Goal: Information Seeking & Learning: Learn about a topic

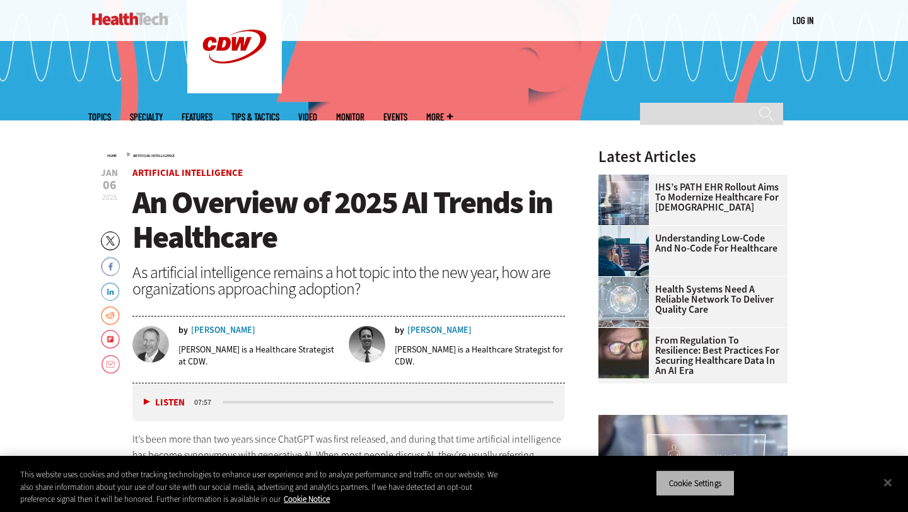
scroll to position [313, 0]
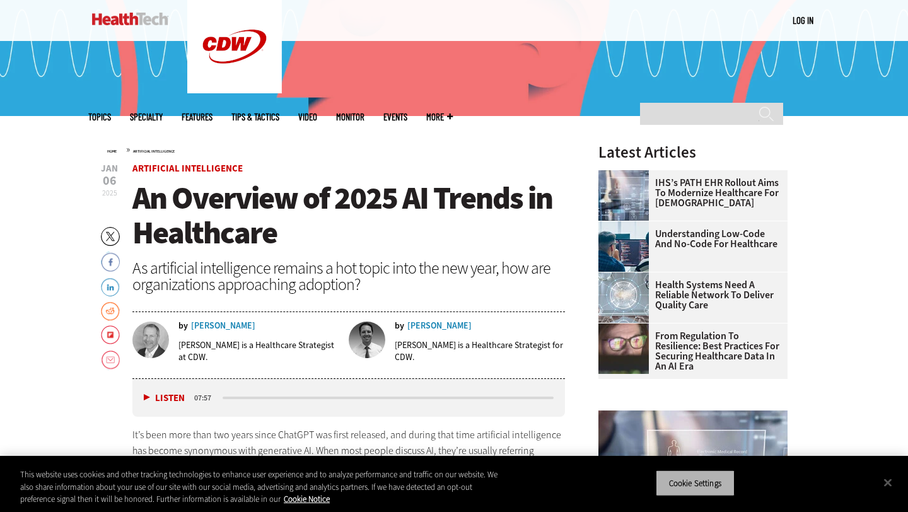
click at [692, 480] on button "Cookie Settings" at bounding box center [695, 483] width 79 height 26
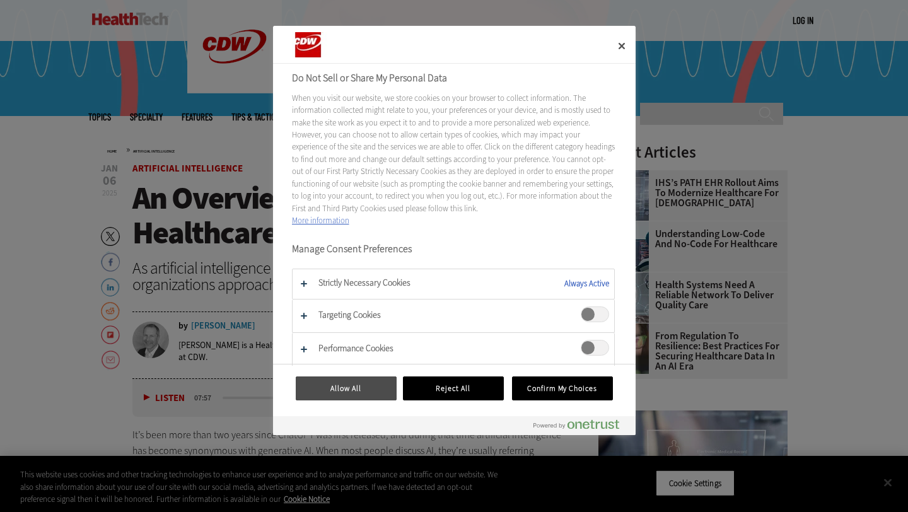
click at [373, 390] on button "Allow All" at bounding box center [346, 388] width 101 height 24
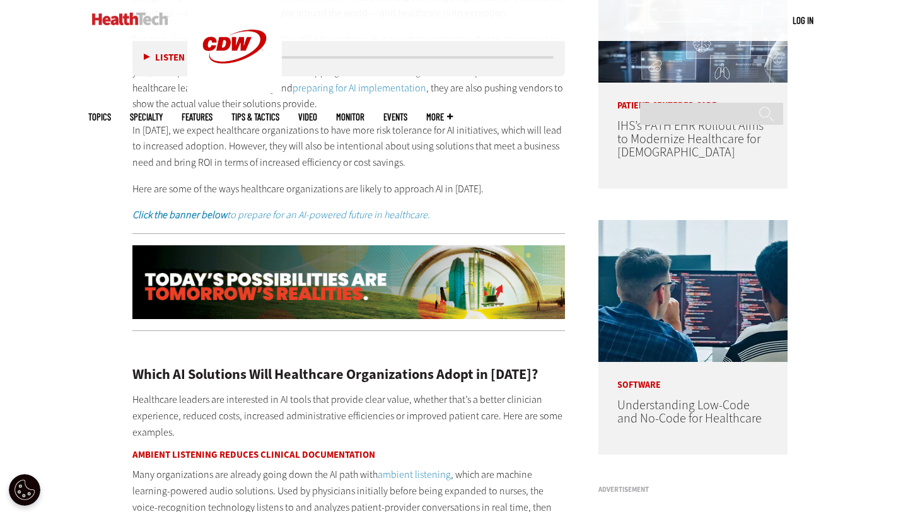
scroll to position [717, 0]
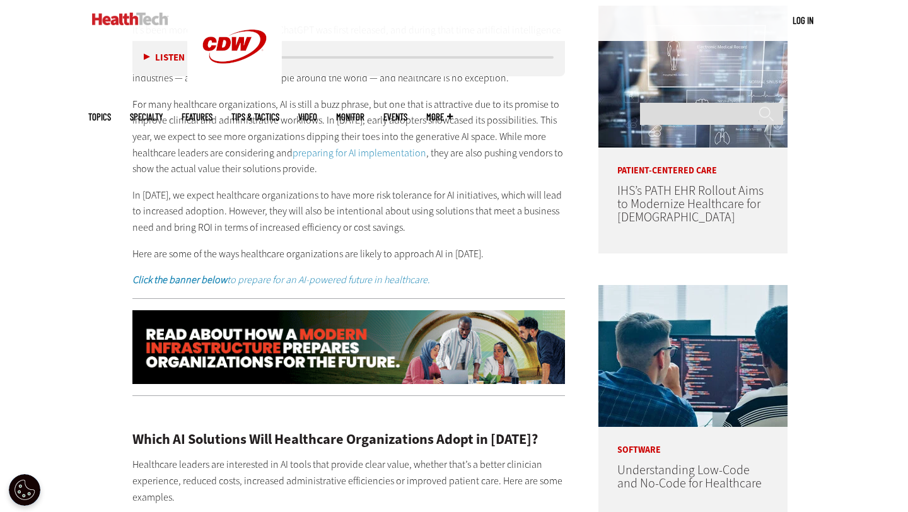
click at [356, 276] on em "Click the banner below to prepare for an AI-powered future in healthcare." at bounding box center [281, 279] width 298 height 13
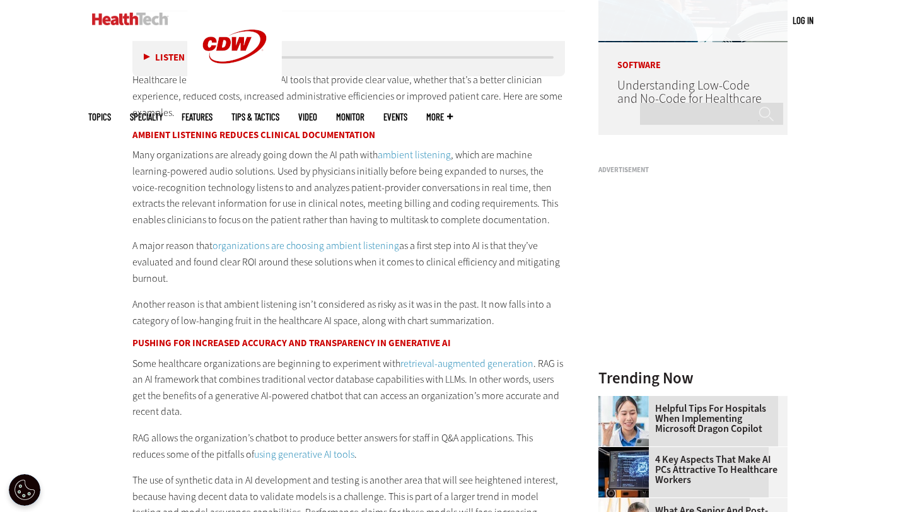
scroll to position [1123, 0]
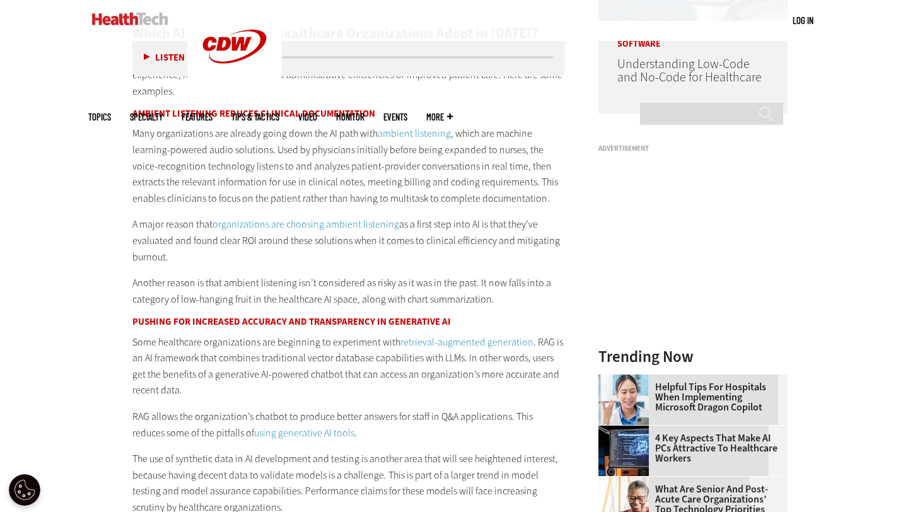
click at [170, 127] on p "Many organizations are already going down the AI path with ambient listening , …" at bounding box center [348, 165] width 432 height 81
click at [269, 171] on p "Many organizations are already going down the AI path with ambient listening , …" at bounding box center [348, 165] width 432 height 81
drag, startPoint x: 267, startPoint y: 175, endPoint x: 341, endPoint y: 214, distance: 83.2
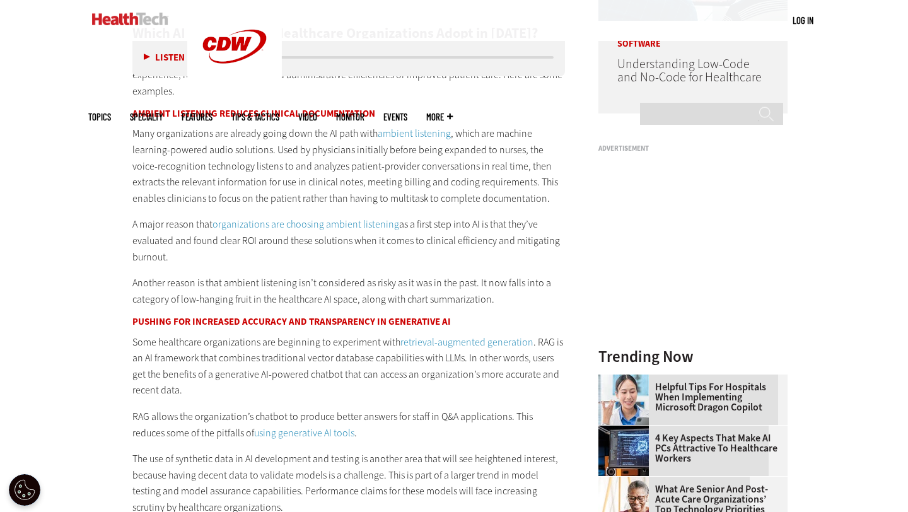
drag, startPoint x: 306, startPoint y: 196, endPoint x: 392, endPoint y: 199, distance: 86.4
click at [392, 199] on p "Many organizations are already going down the AI path with ambient listening , …" at bounding box center [348, 165] width 432 height 81
click at [415, 202] on p "Many organizations are already going down the AI path with ambient listening , …" at bounding box center [348, 165] width 432 height 81
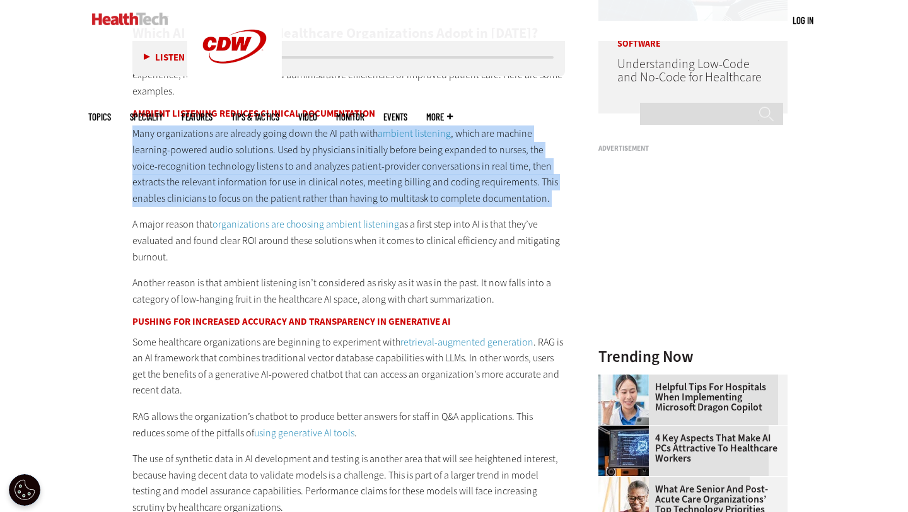
click at [415, 202] on p "Many organizations are already going down the AI path with ambient listening , …" at bounding box center [348, 165] width 432 height 81
click at [409, 197] on p "Many organizations are already going down the AI path with ambient listening , …" at bounding box center [348, 165] width 432 height 81
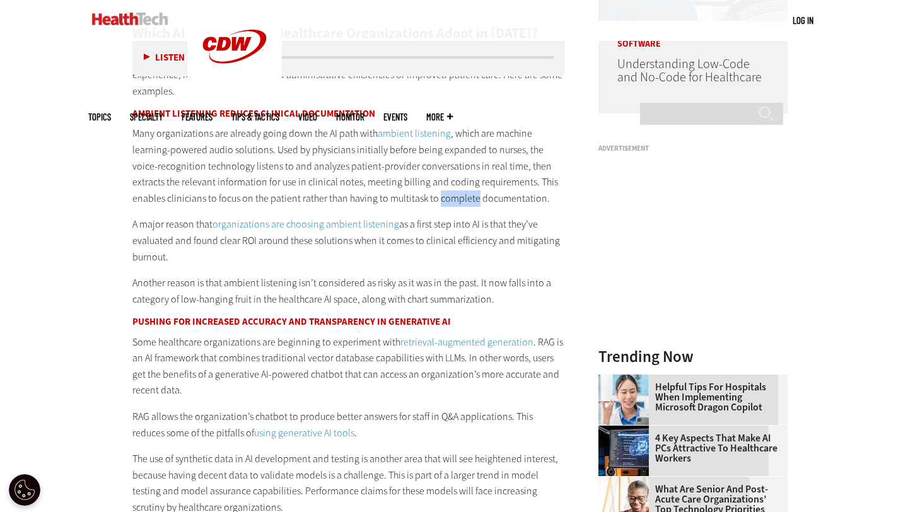
click at [409, 197] on p "Many organizations are already going down the AI path with ambient listening , …" at bounding box center [348, 165] width 432 height 81
click at [318, 197] on p "Many organizations are already going down the AI path with ambient listening , …" at bounding box center [348, 165] width 432 height 81
click at [180, 226] on p "A major reason that organizations are choosing ambient listening as a first ste…" at bounding box center [348, 240] width 432 height 49
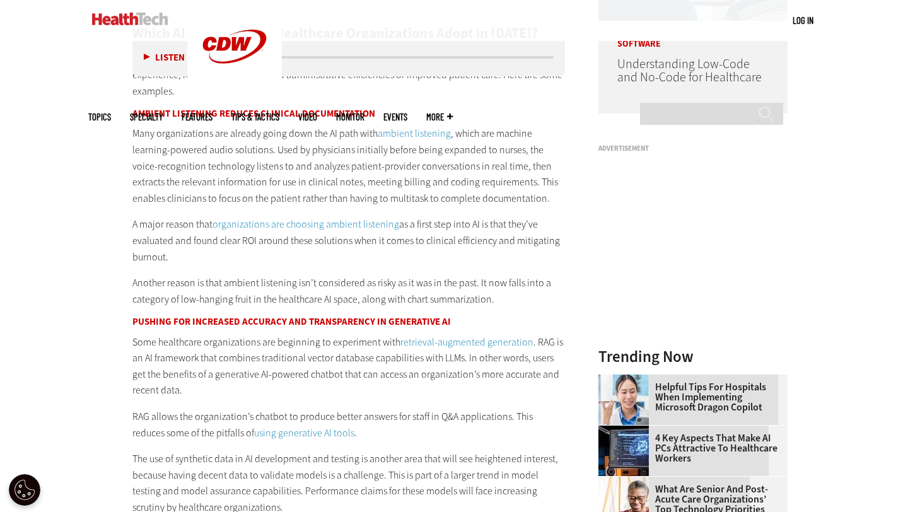
click at [258, 243] on p "A major reason that organizations are choosing ambient listening as a first ste…" at bounding box center [348, 240] width 432 height 49
click at [348, 202] on p "Many organizations are already going down the AI path with ambient listening , …" at bounding box center [348, 165] width 432 height 81
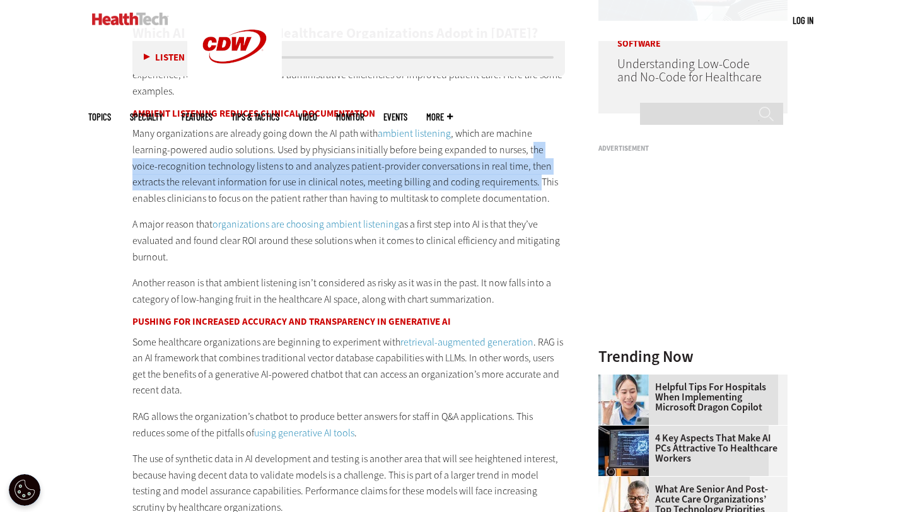
drag, startPoint x: 525, startPoint y: 148, endPoint x: 498, endPoint y: 181, distance: 43.0
click at [498, 181] on p "Many organizations are already going down the AI path with ambient listening , …" at bounding box center [348, 165] width 432 height 81
copy p "he voice-recognition technology listens to and analyzes patient-provider conver…"
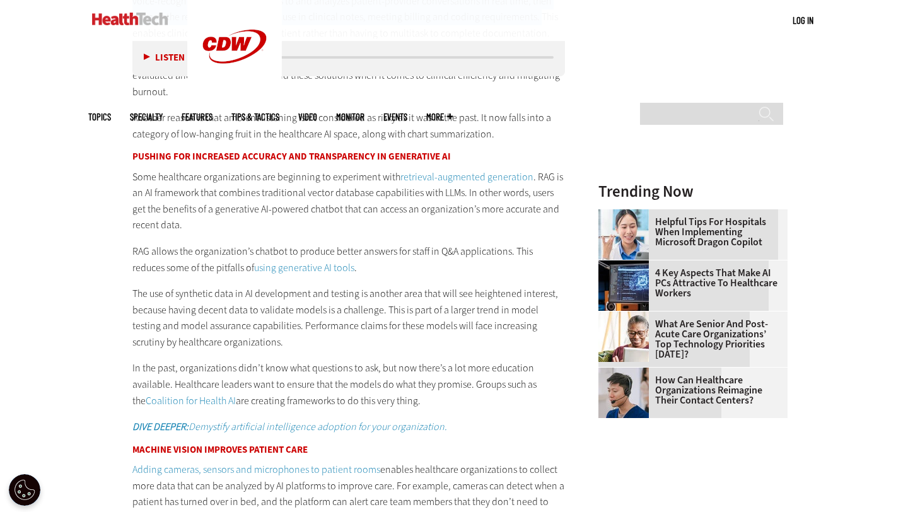
scroll to position [1299, 0]
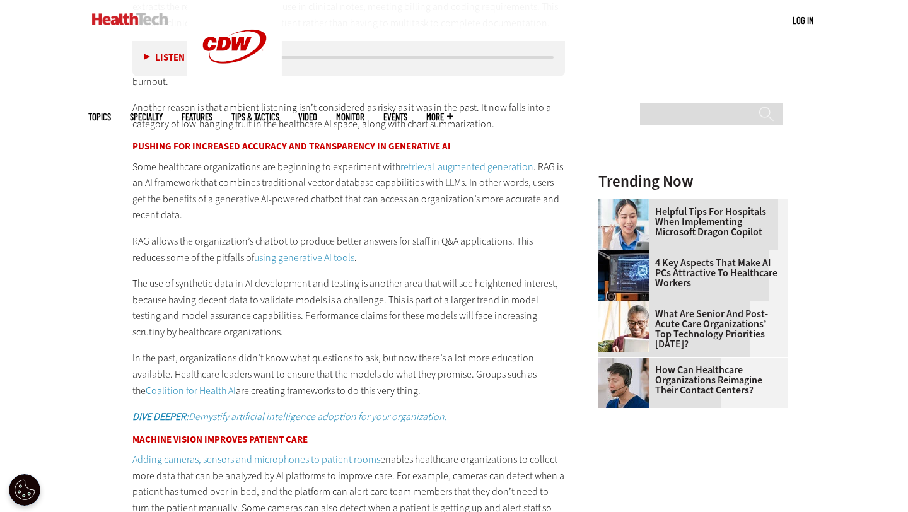
click at [341, 357] on p "In the past, organizations didn’t know what questions to ask, but now there’s a…" at bounding box center [348, 374] width 432 height 49
click at [274, 441] on strong "Machine Vision Improves Patient Care" at bounding box center [219, 439] width 175 height 13
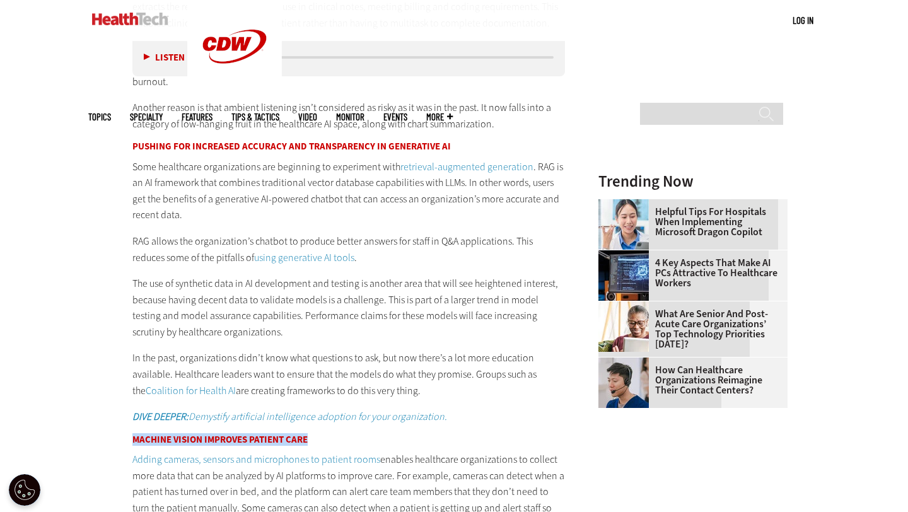
click at [339, 475] on p "Adding cameras, sensors and microphones to patient rooms enables healthcare org…" at bounding box center [348, 491] width 432 height 81
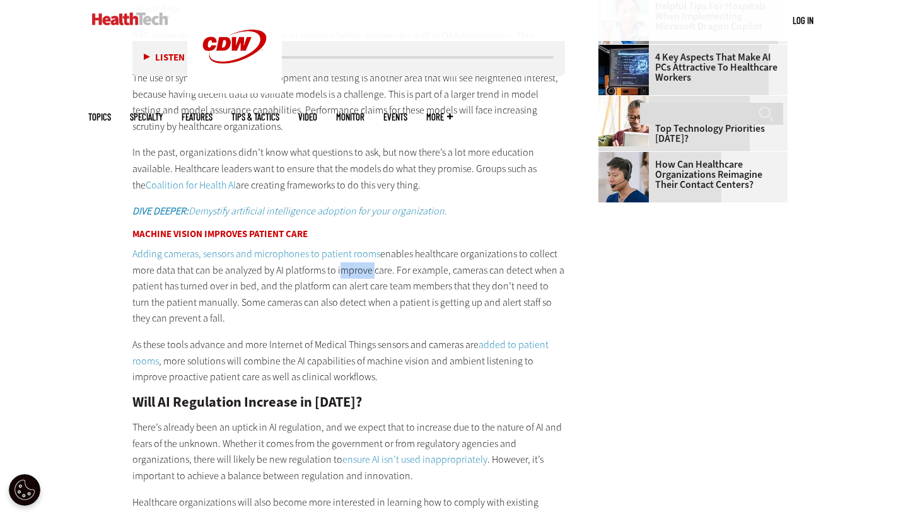
scroll to position [1512, 0]
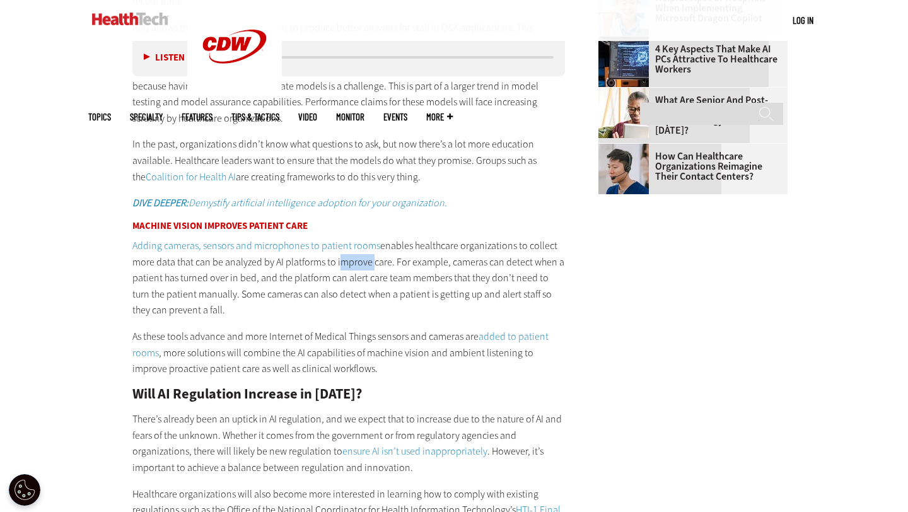
click at [153, 226] on strong "Machine Vision Improves Patient Care" at bounding box center [219, 225] width 175 height 13
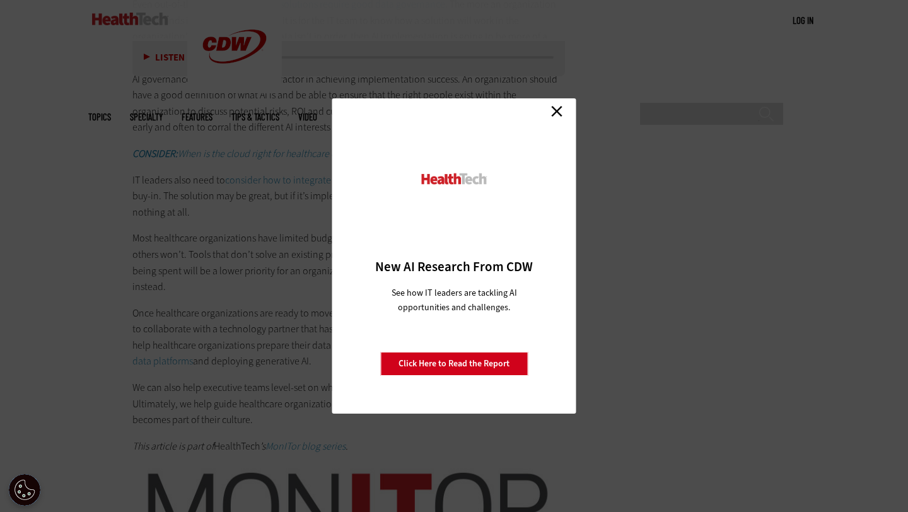
scroll to position [2219, 0]
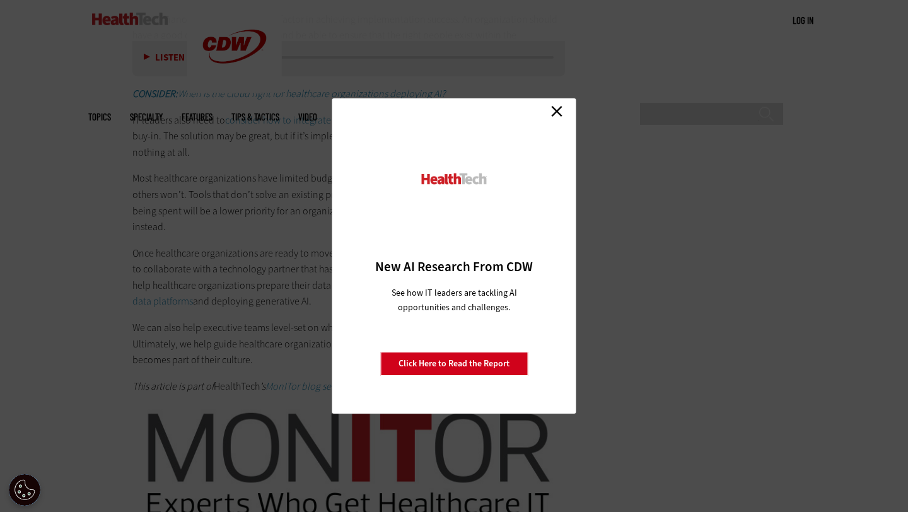
click at [554, 110] on link "Close" at bounding box center [556, 111] width 19 height 19
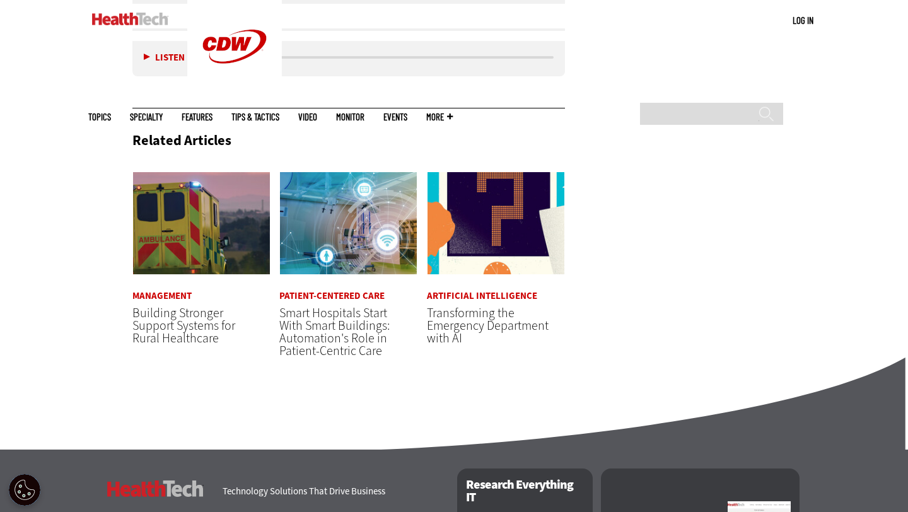
scroll to position [3132, 0]
